Goal: Information Seeking & Learning: Learn about a topic

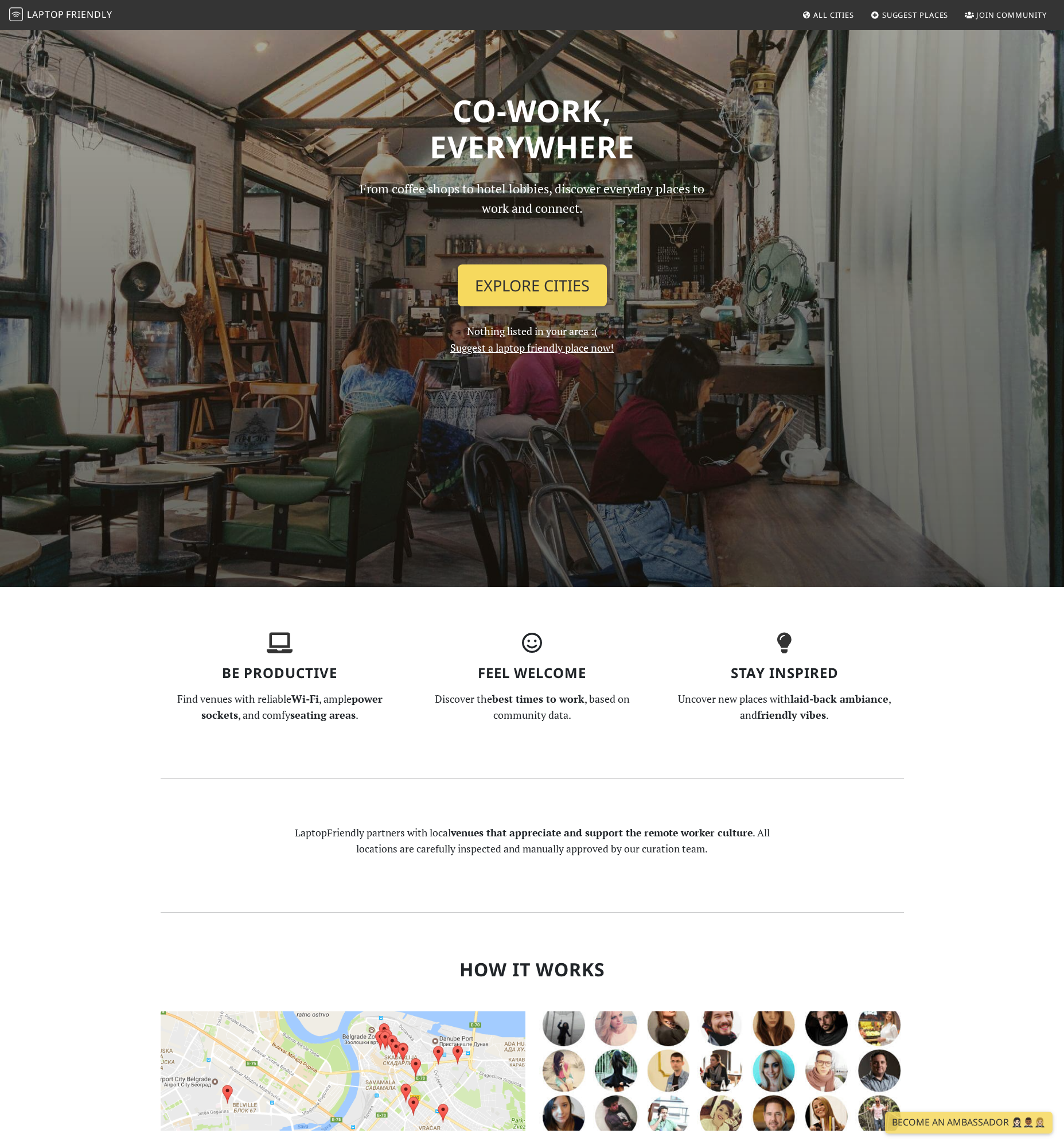
click at [557, 292] on link "Explore Cities" at bounding box center [532, 286] width 149 height 43
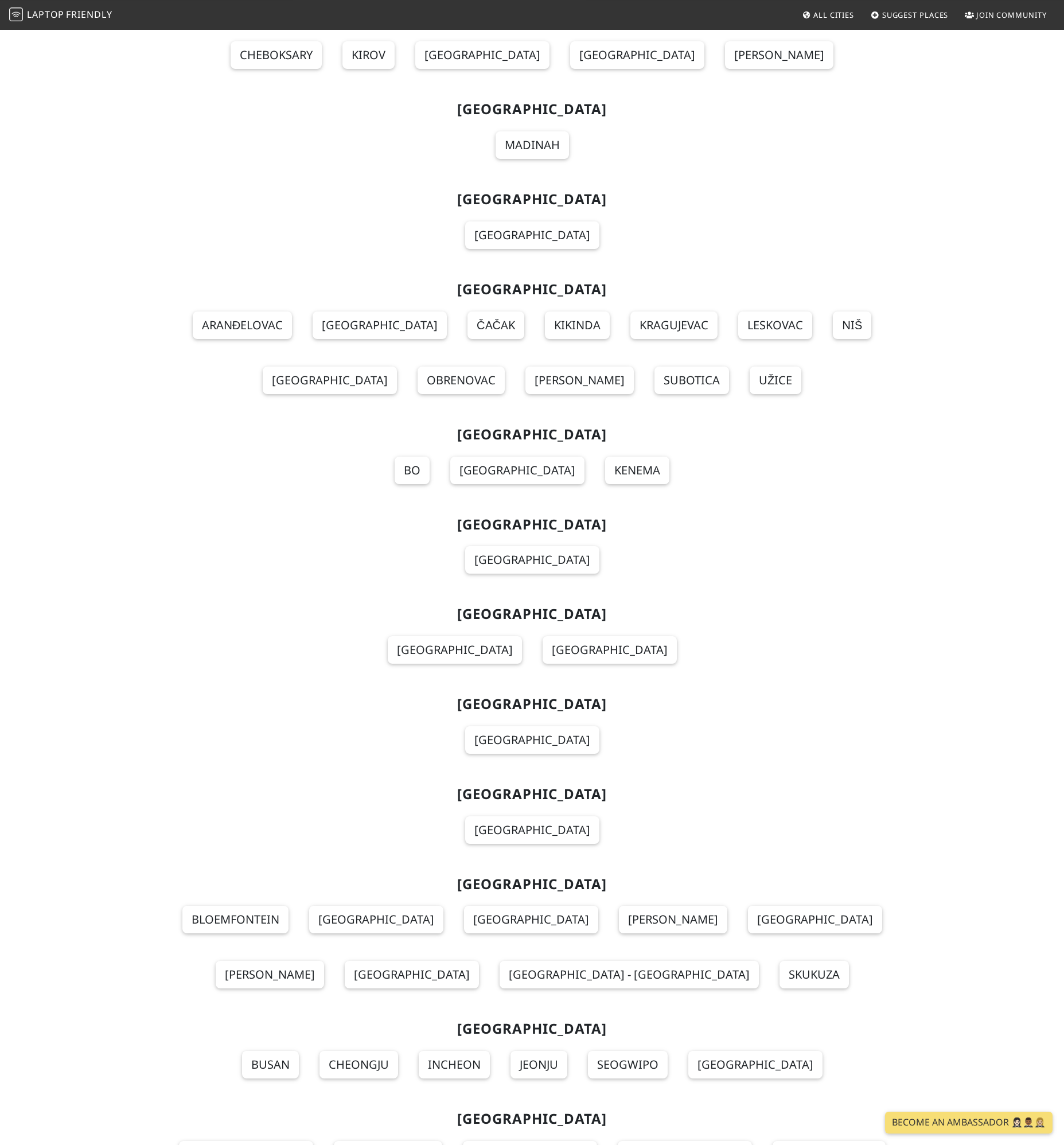
scroll to position [10994, 0]
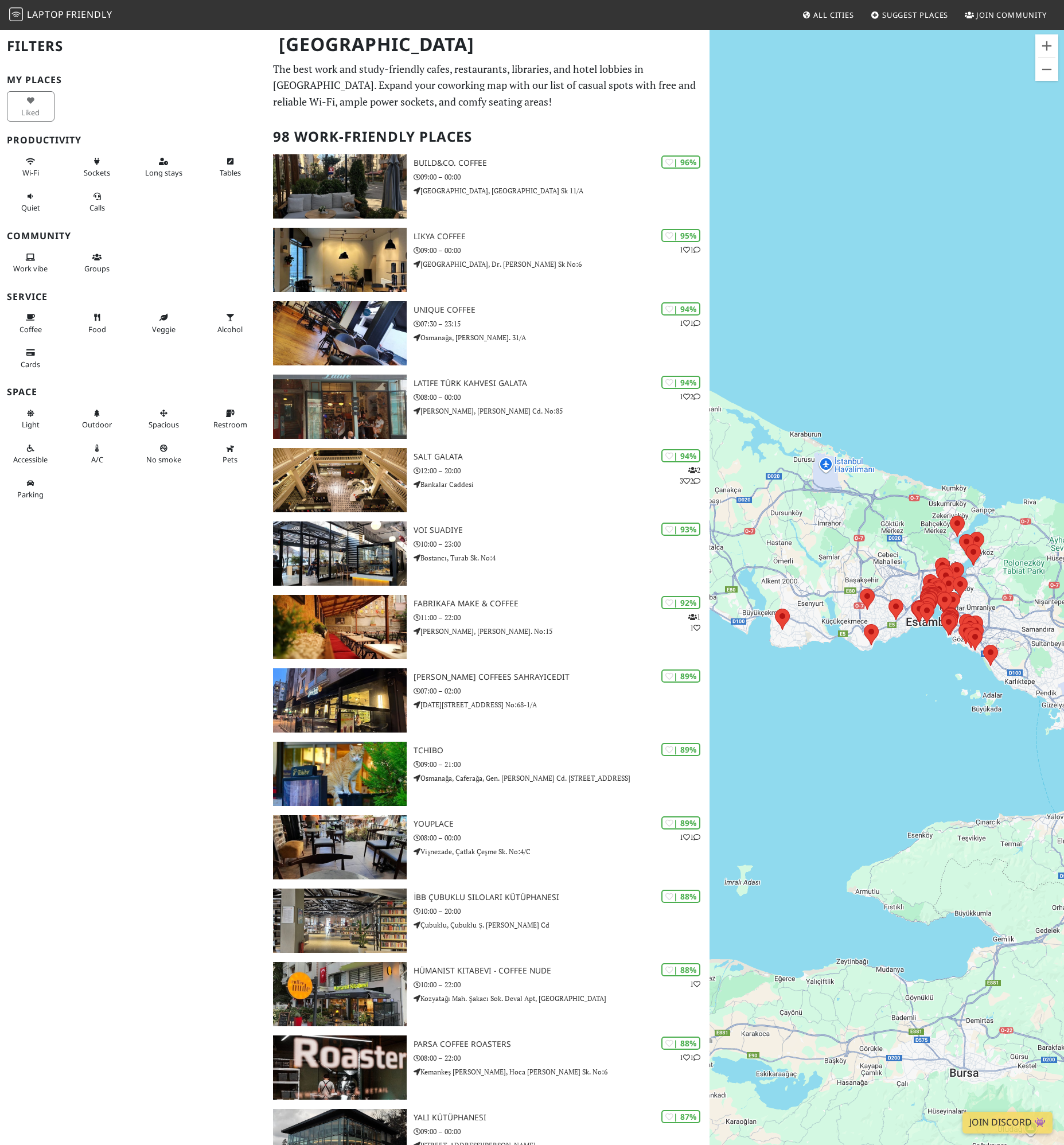
click at [82, 642] on div "Filters My Places Liked Productivity Wi-Fi Sockets Long stays Tables Quiet Call…" at bounding box center [133, 572] width 266 height 1145
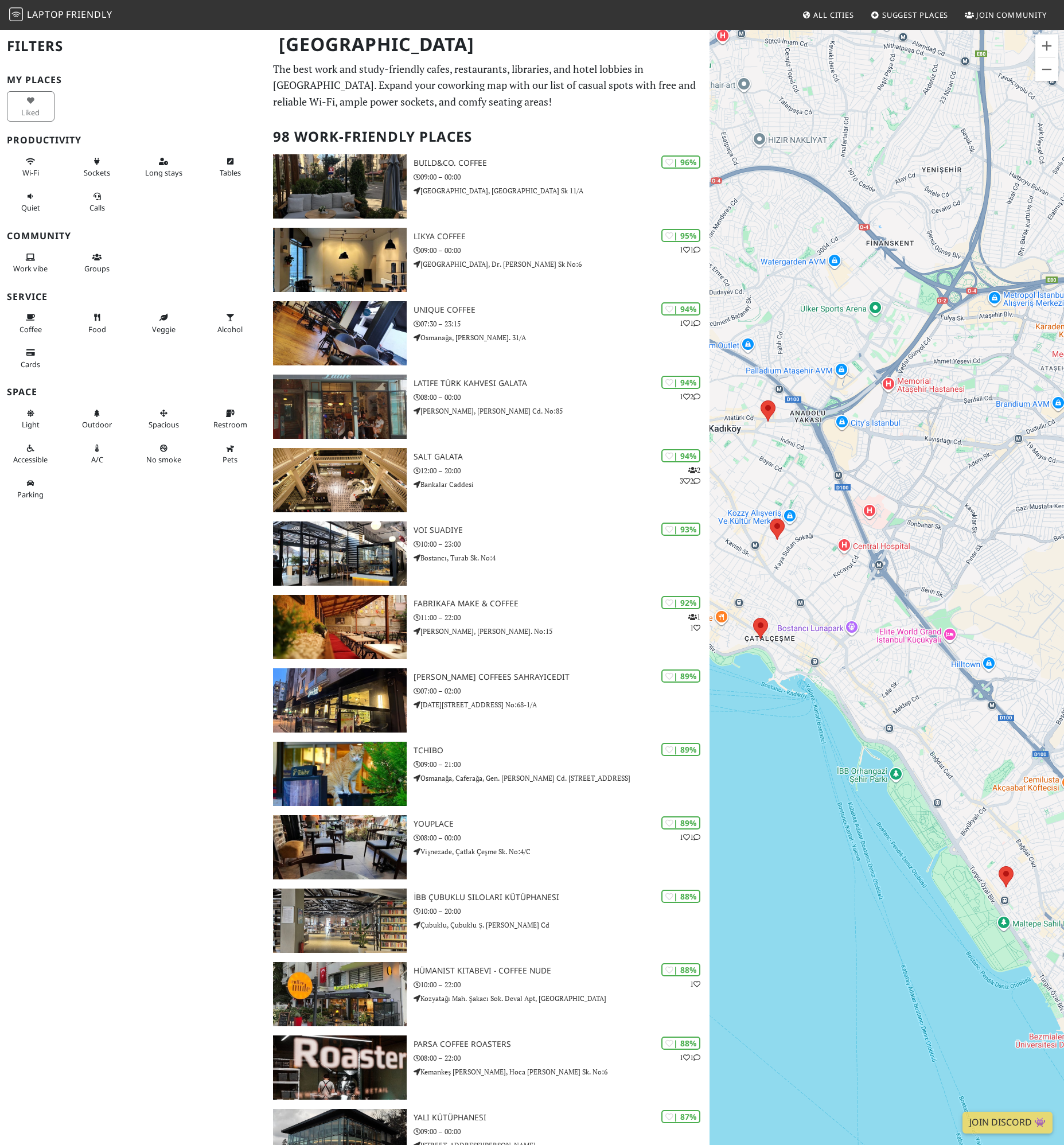
drag, startPoint x: 989, startPoint y: 866, endPoint x: 755, endPoint y: 721, distance: 275.3
click at [754, 723] on div at bounding box center [887, 601] width 354 height 1145
click at [996, 866] on area at bounding box center [996, 866] width 0 height 0
click at [1012, 847] on link "WE süreyya" at bounding box center [1004, 849] width 38 height 9
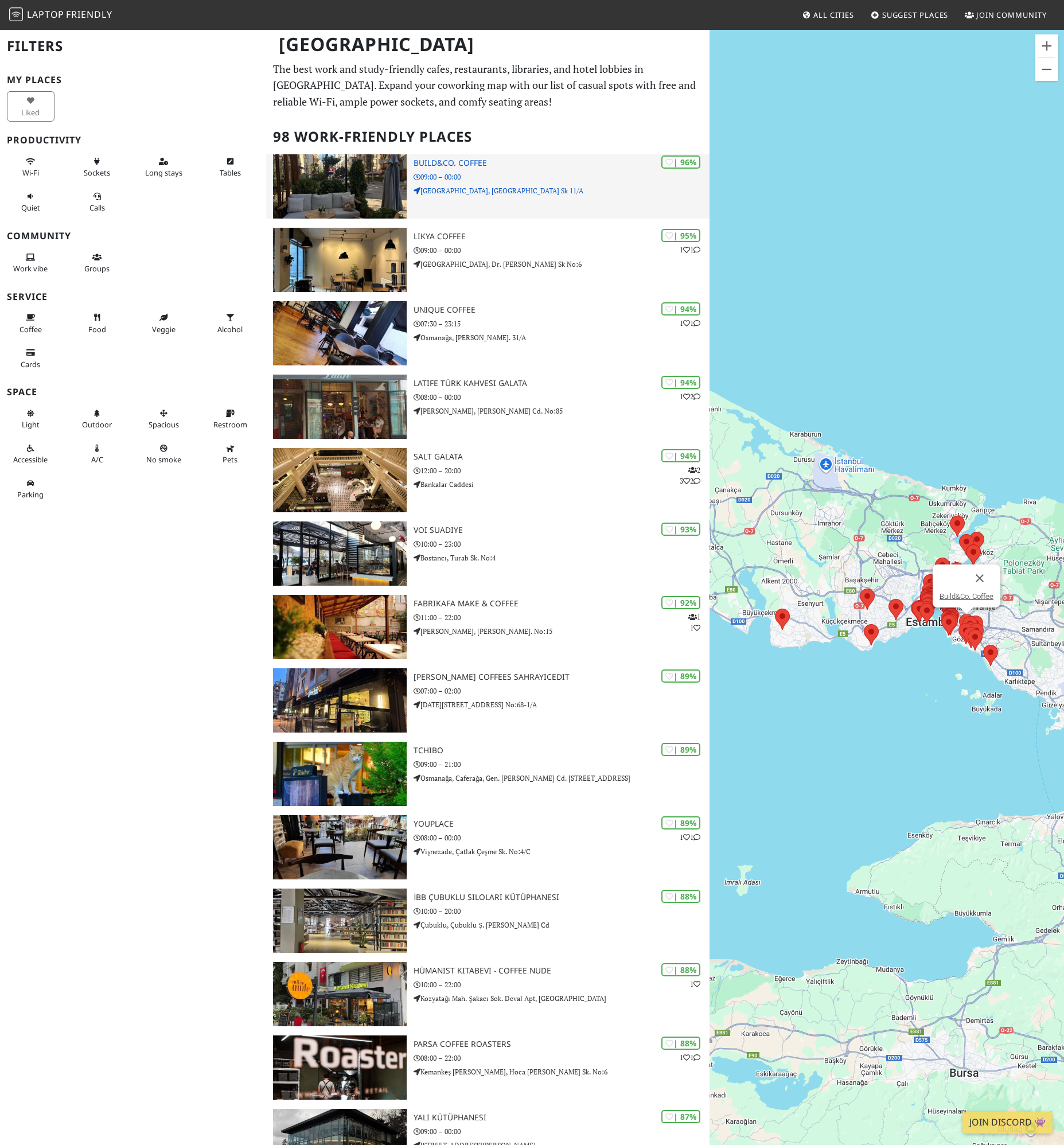
click at [393, 175] on img at bounding box center [340, 186] width 134 height 64
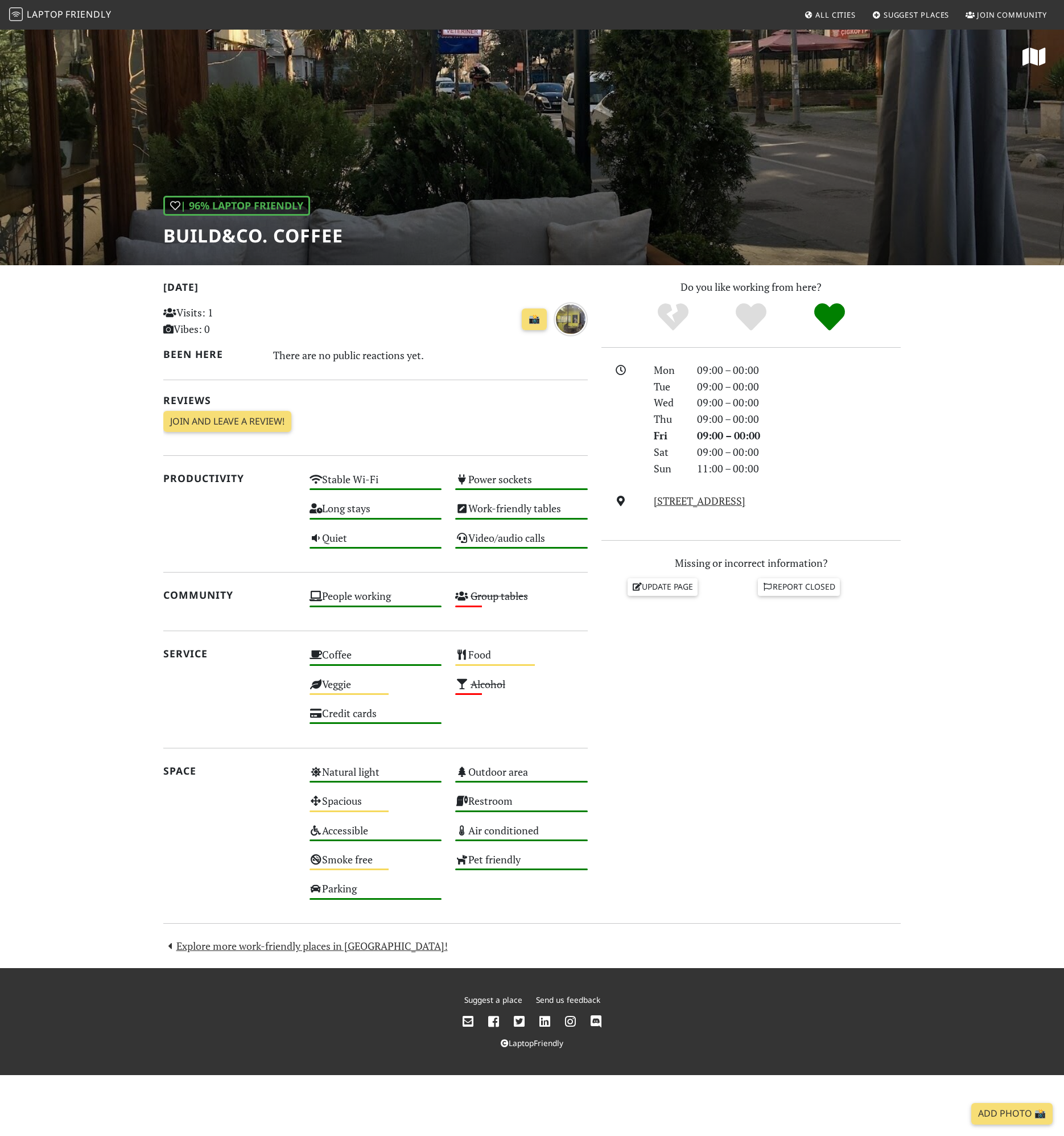
click at [918, 670] on section "Today Visits: 1 Vibes: 0 📸 Been here There are no public reactions yet. Reviews…" at bounding box center [532, 616] width 1064 height 703
